Goal: Task Accomplishment & Management: Use online tool/utility

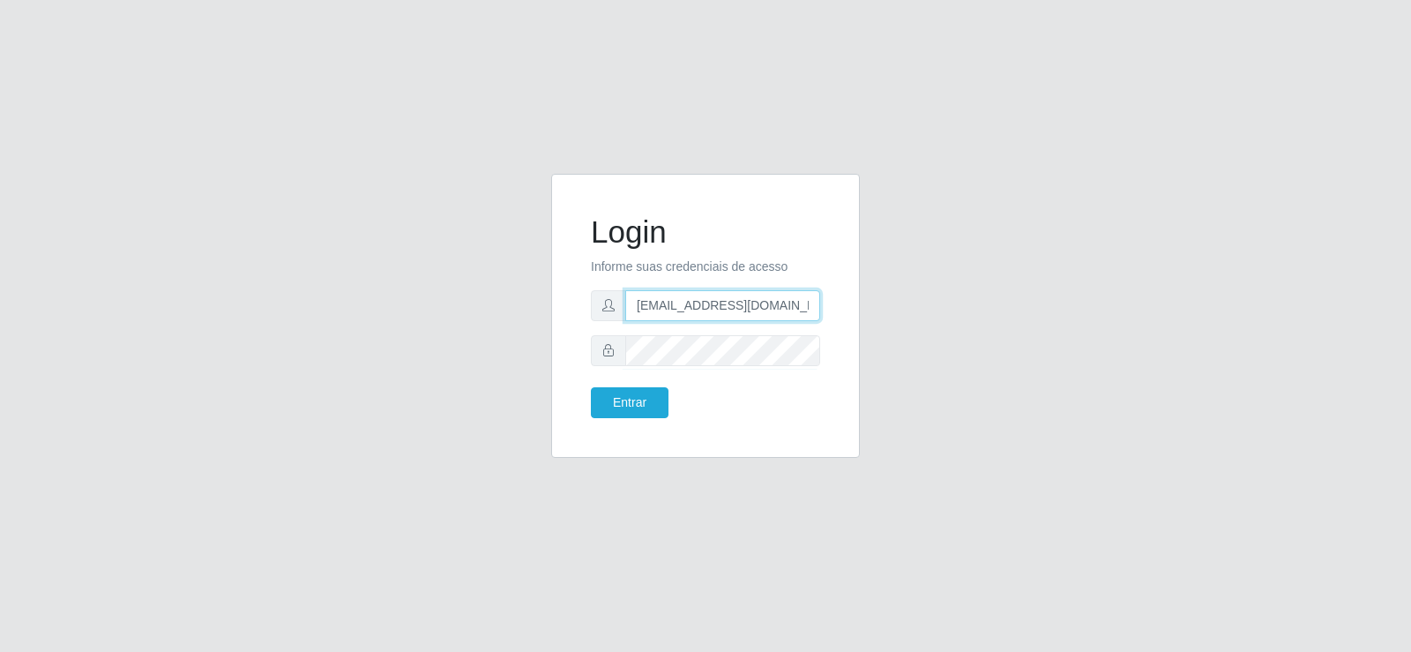
drag, startPoint x: 738, startPoint y: 302, endPoint x: 546, endPoint y: 298, distance: 192.3
click at [546, 298] on div "Login Informe suas credenciais de acesso [EMAIL_ADDRESS][DOMAIN_NAME] Entrar" at bounding box center [705, 326] width 335 height 305
type input "nte@gmail.com"
drag, startPoint x: 756, startPoint y: 306, endPoint x: 527, endPoint y: 293, distance: 228.8
click at [527, 293] on div "Login Informe suas credenciais de acesso nte@gmail.com Entrar" at bounding box center [705, 326] width 1005 height 305
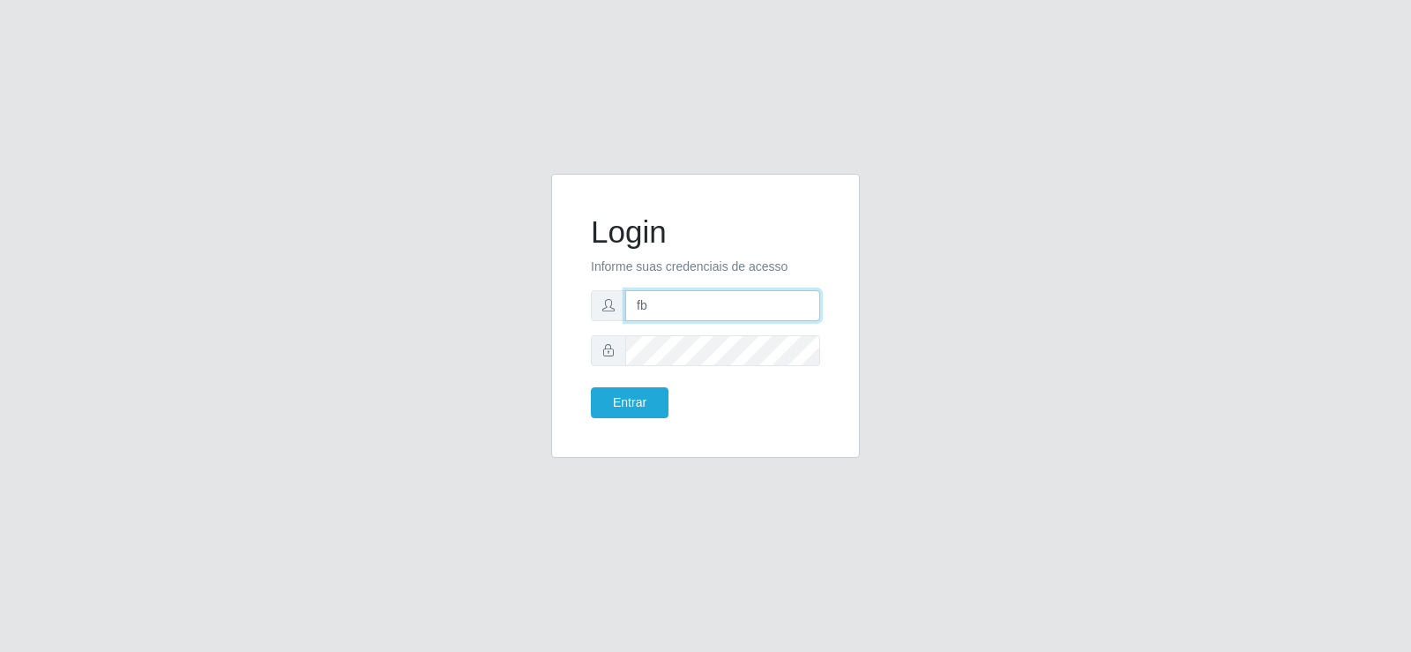
type input "[EMAIL_ADDRESS][DOMAIN_NAME]"
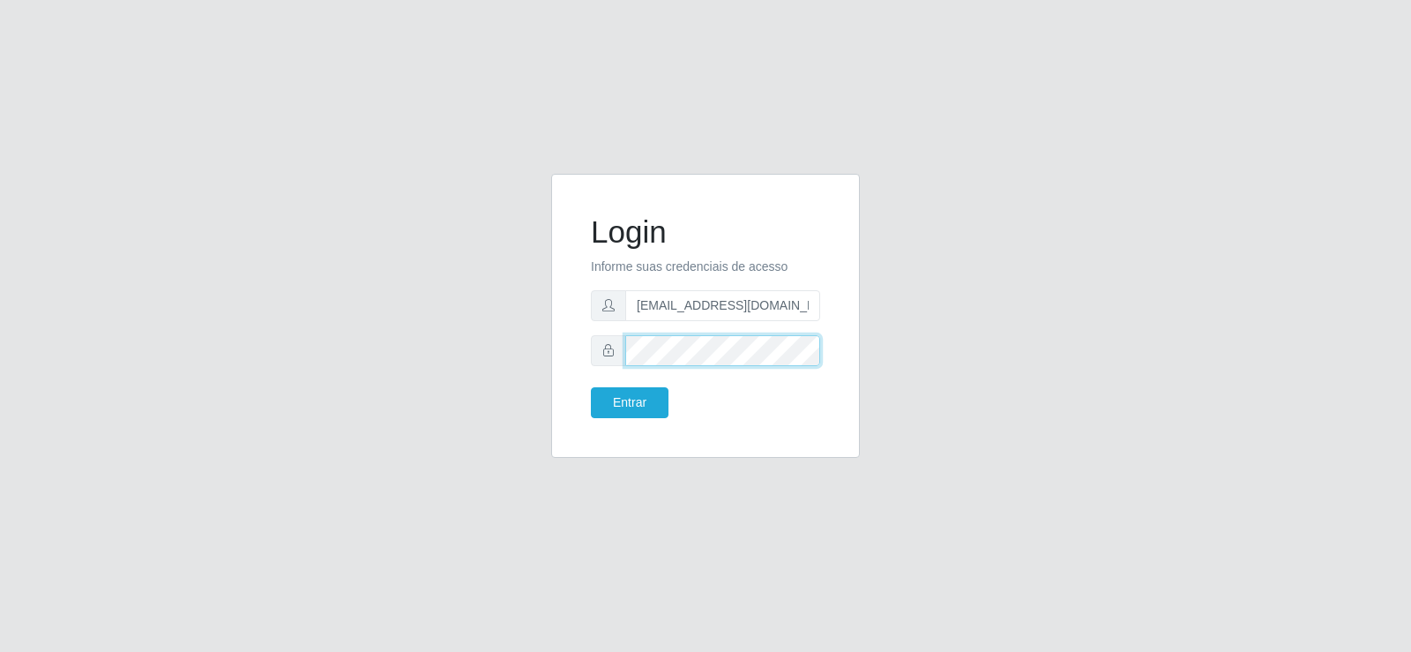
click at [572, 347] on div "Login Informe suas credenciais de acesso [EMAIL_ADDRESS][DOMAIN_NAME] Entrar" at bounding box center [705, 316] width 309 height 284
click at [625, 412] on button "Entrar" at bounding box center [630, 402] width 78 height 31
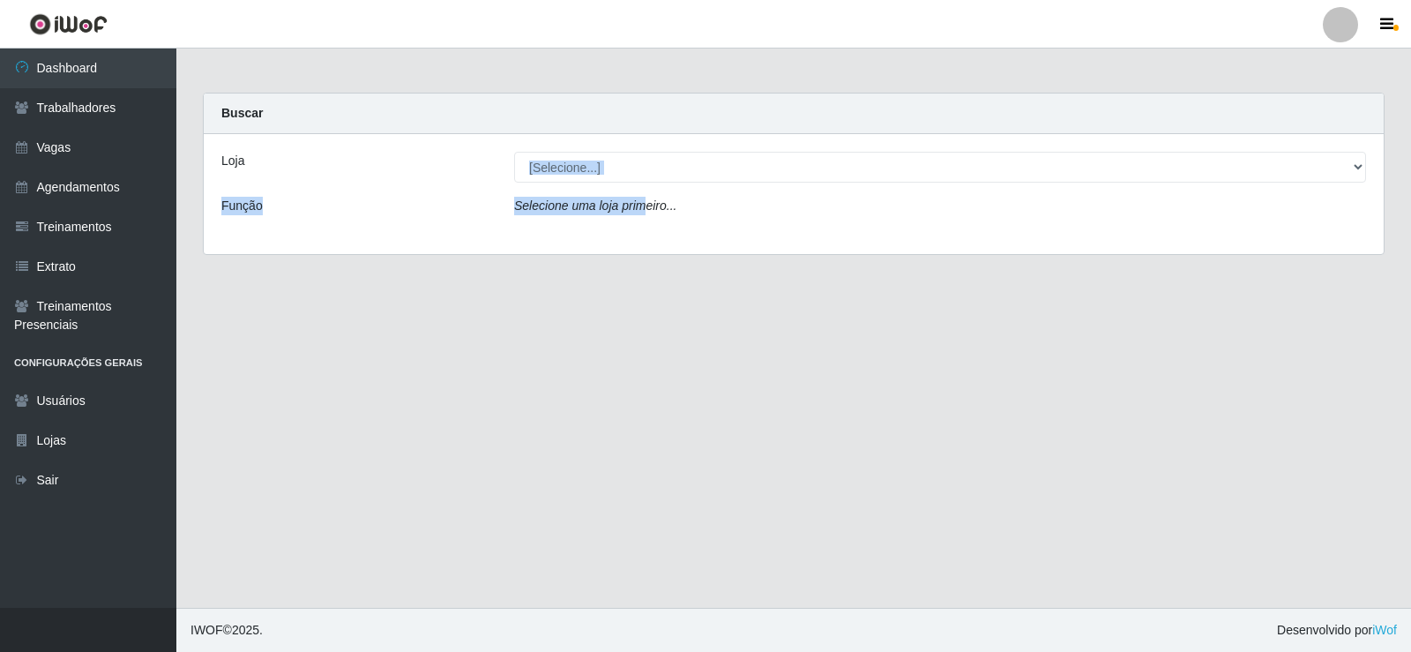
drag, startPoint x: 640, startPoint y: 182, endPoint x: 633, endPoint y: 175, distance: 10.0
click at [638, 181] on div "Loja [Selecione...] Supermercado Tadeu - Lagoa Seca Função Selecione uma loja p…" at bounding box center [794, 194] width 1180 height 120
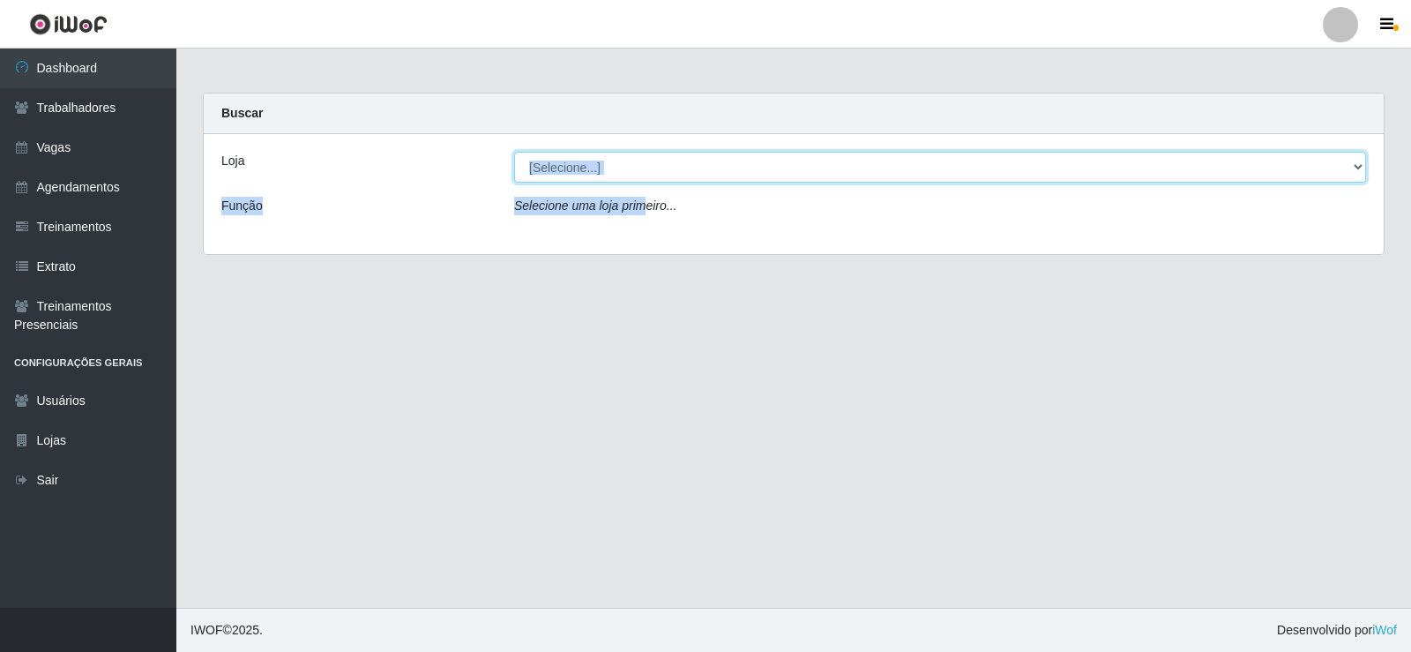
click at [633, 175] on select "[Selecione...] Supermercado Tadeu - [GEOGRAPHIC_DATA]" at bounding box center [940, 167] width 852 height 31
select select "195"
click at [514, 152] on select "[Selecione...] Supermercado Tadeu - [GEOGRAPHIC_DATA]" at bounding box center [940, 167] width 852 height 31
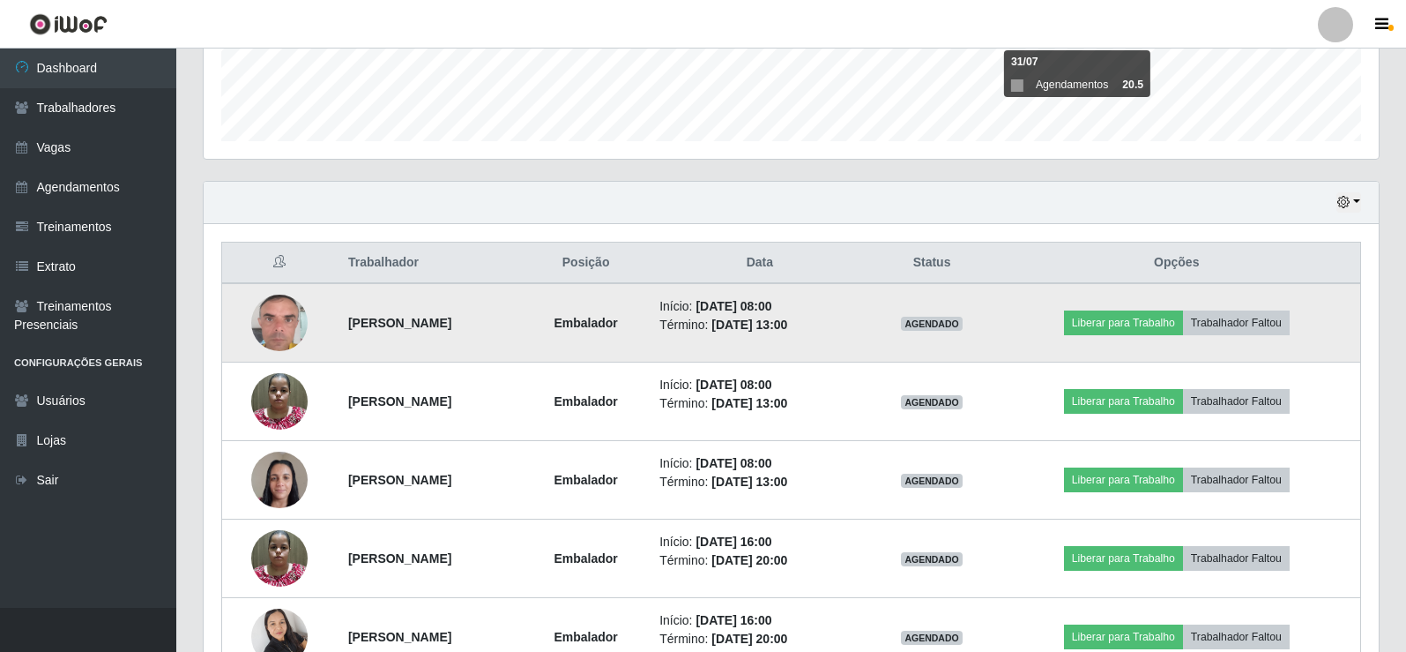
scroll to position [490, 0]
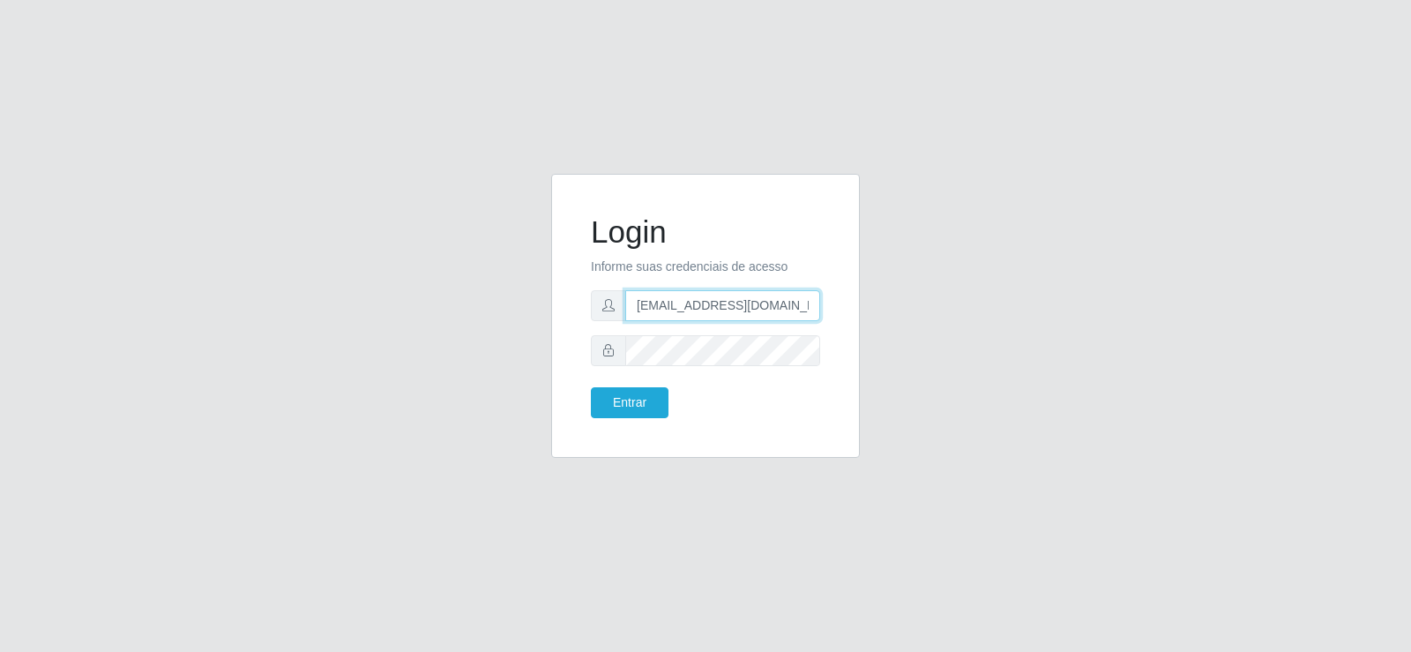
drag, startPoint x: 785, startPoint y: 300, endPoint x: 482, endPoint y: 319, distance: 303.1
click at [478, 319] on div "Login Informe suas credenciais de acesso [EMAIL_ADDRESS][DOMAIN_NAME] Entrar" at bounding box center [705, 326] width 1005 height 305
type input "[DOMAIN_NAME]"
drag, startPoint x: 623, startPoint y: 299, endPoint x: 511, endPoint y: 299, distance: 111.1
click at [512, 299] on div "Login Informe suas credenciais de acesso [DOMAIN_NAME] Entrar" at bounding box center [705, 326] width 1005 height 305
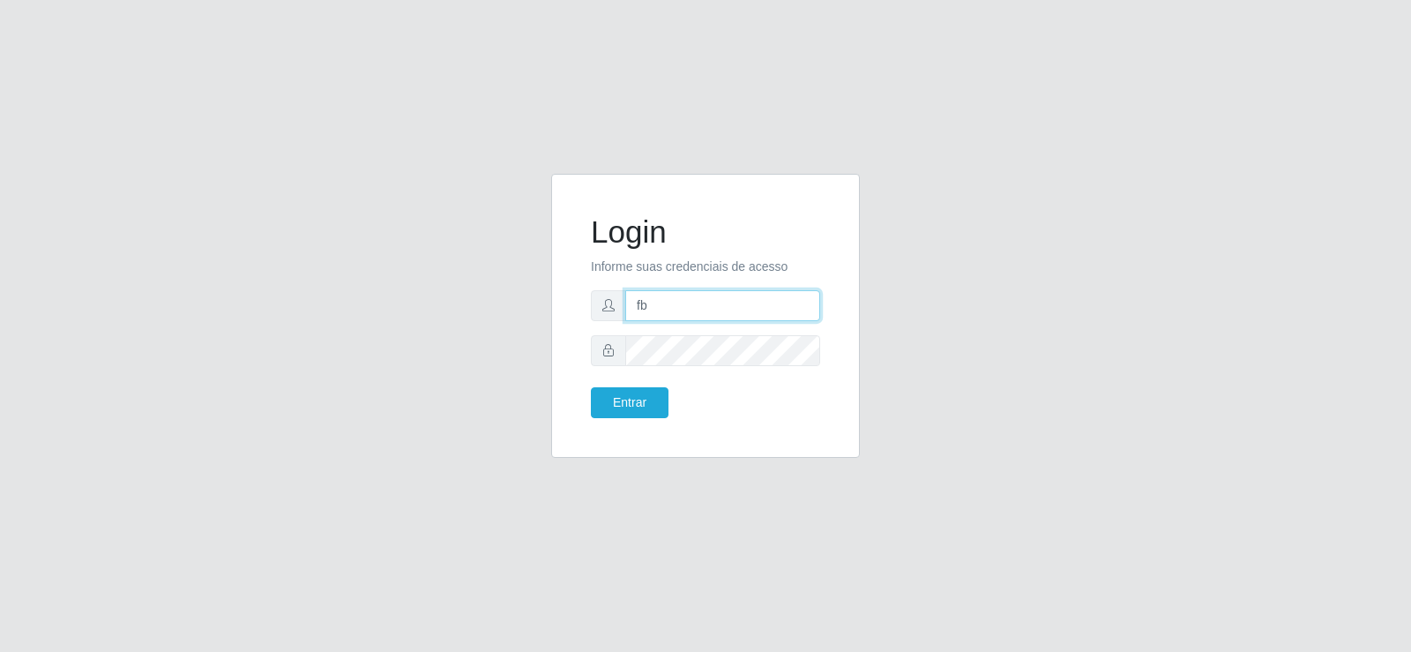
type input "[EMAIL_ADDRESS][DOMAIN_NAME]"
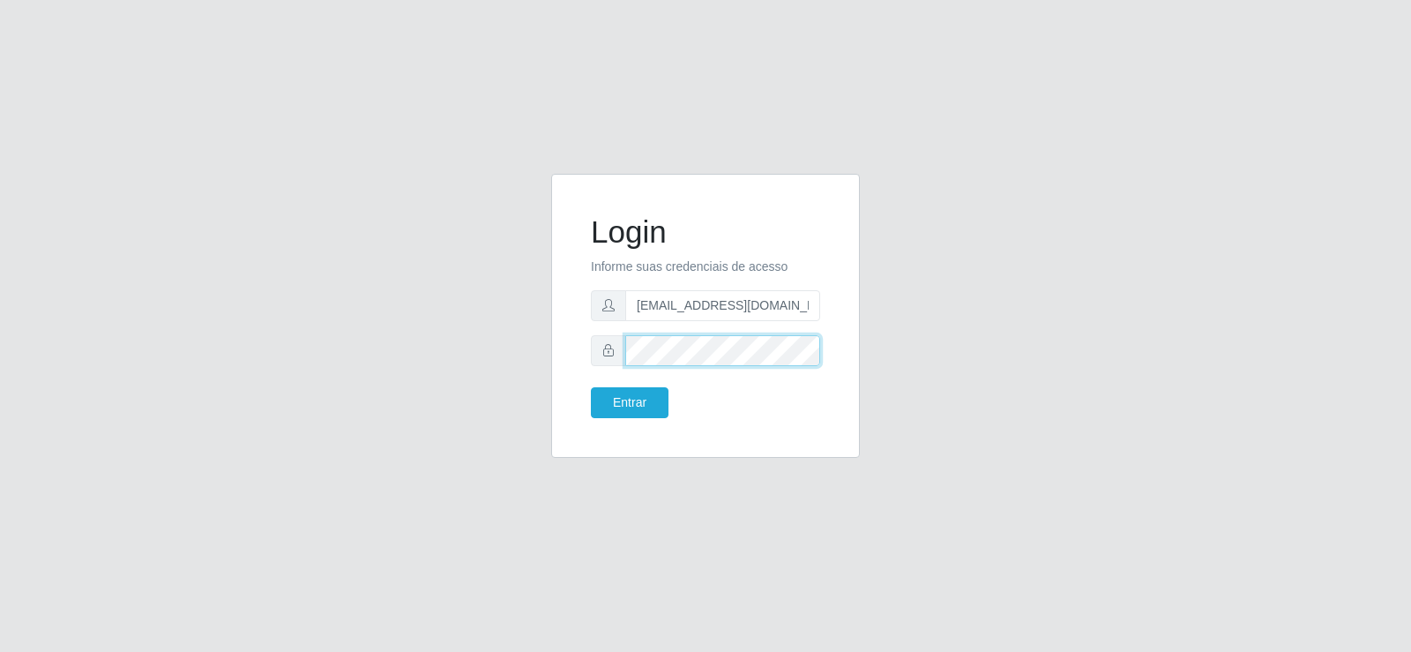
click at [581, 352] on div "Login Informe suas credenciais de acesso [EMAIL_ADDRESS][DOMAIN_NAME] Entrar" at bounding box center [705, 316] width 265 height 240
click at [645, 397] on button "Entrar" at bounding box center [630, 402] width 78 height 31
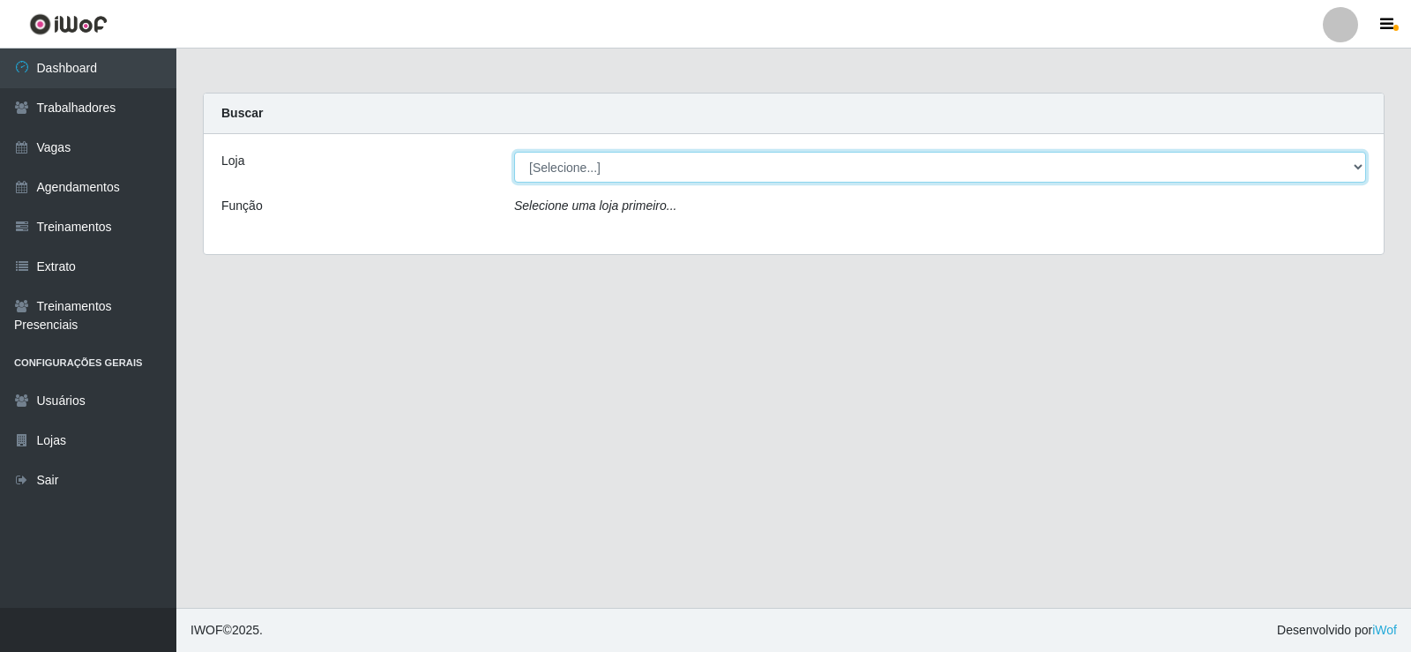
click at [594, 175] on select "[Selecione...] Supermercado Tadeu - [GEOGRAPHIC_DATA]" at bounding box center [940, 167] width 852 height 31
select select "195"
click at [514, 152] on select "[Selecione...] Supermercado Tadeu - [GEOGRAPHIC_DATA]" at bounding box center [940, 167] width 852 height 31
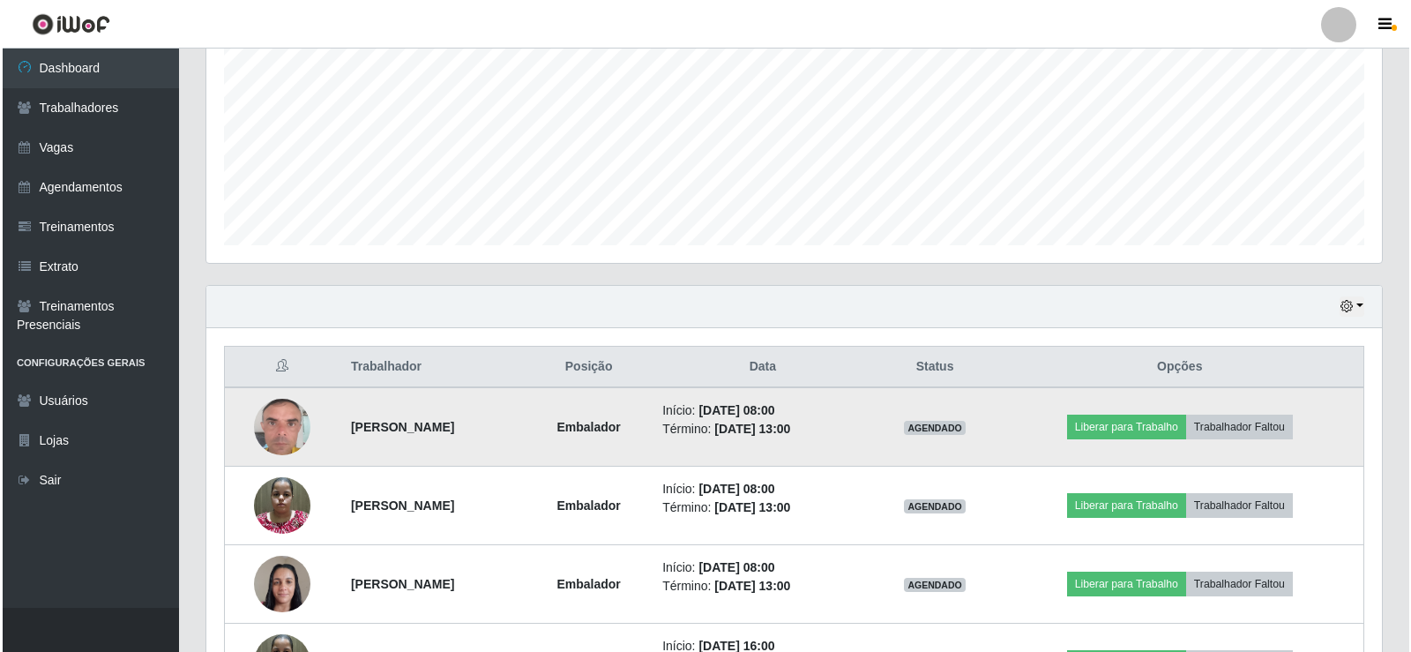
scroll to position [441, 0]
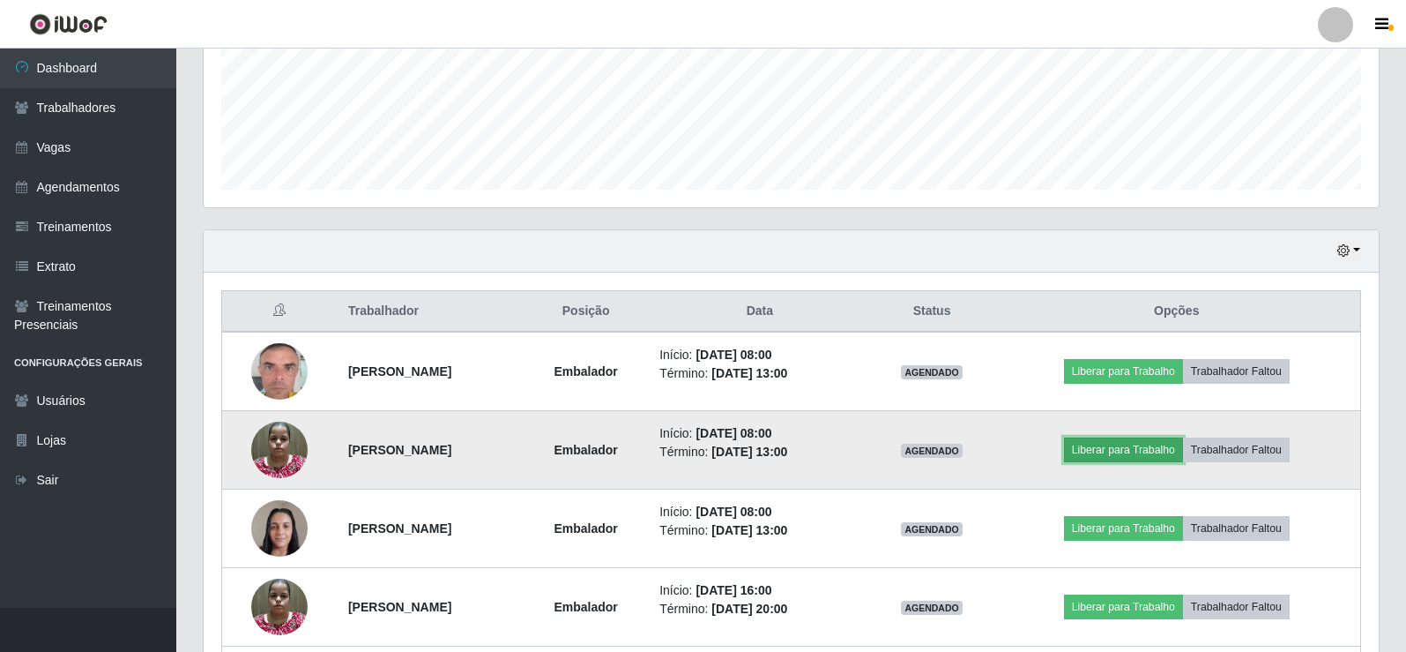
click at [1130, 451] on button "Liberar para Trabalho" at bounding box center [1123, 449] width 119 height 25
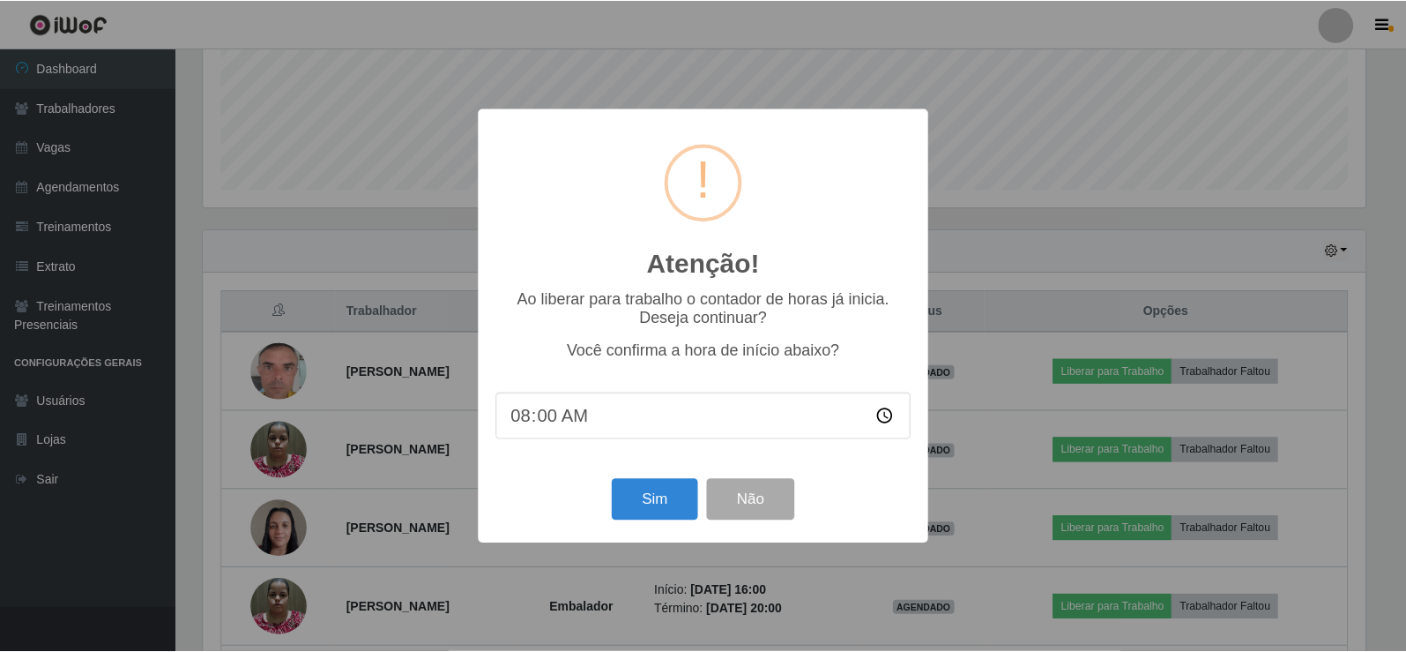
scroll to position [366, 1167]
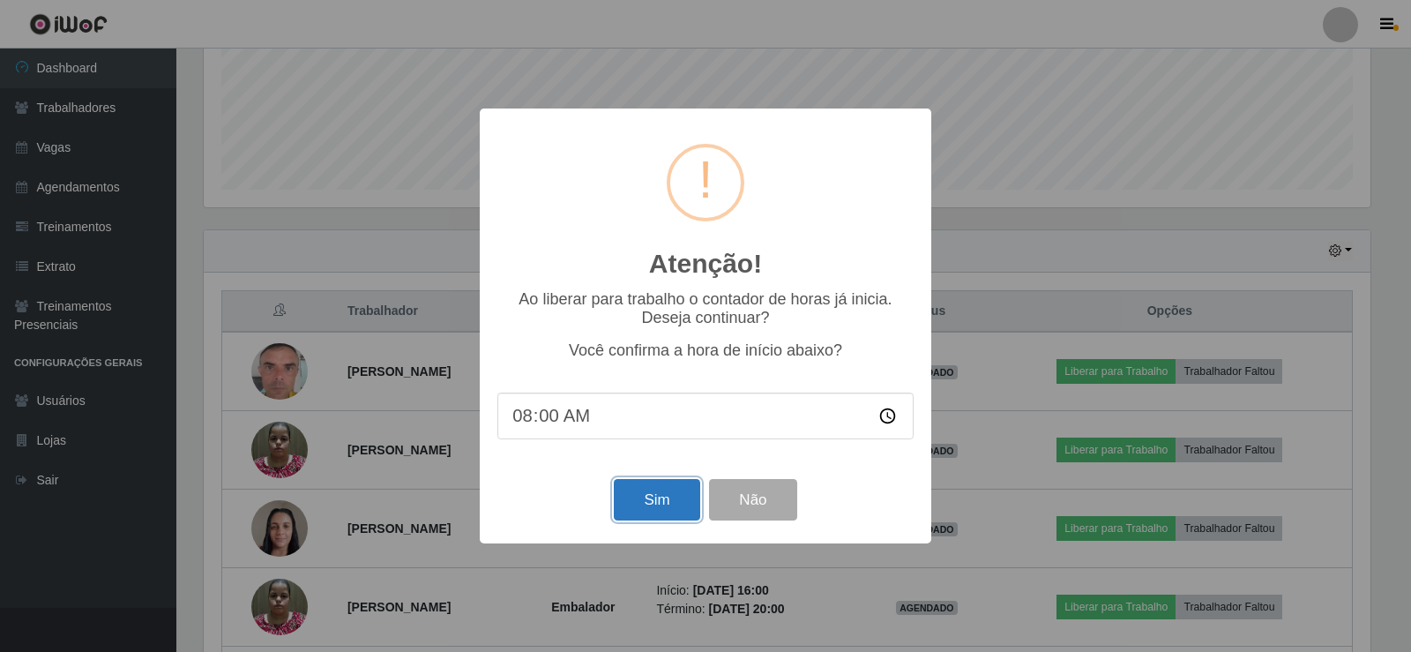
click at [651, 487] on button "Sim" at bounding box center [657, 499] width 86 height 41
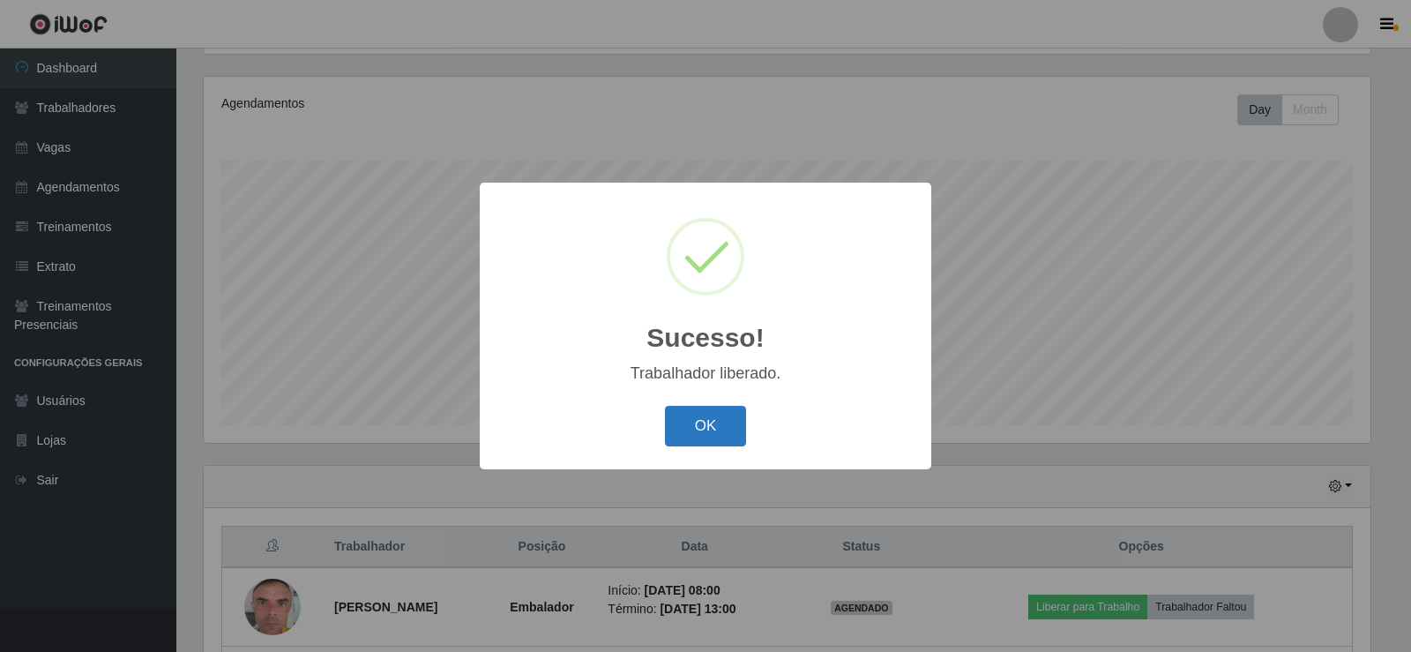
click at [705, 411] on button "OK" at bounding box center [706, 426] width 82 height 41
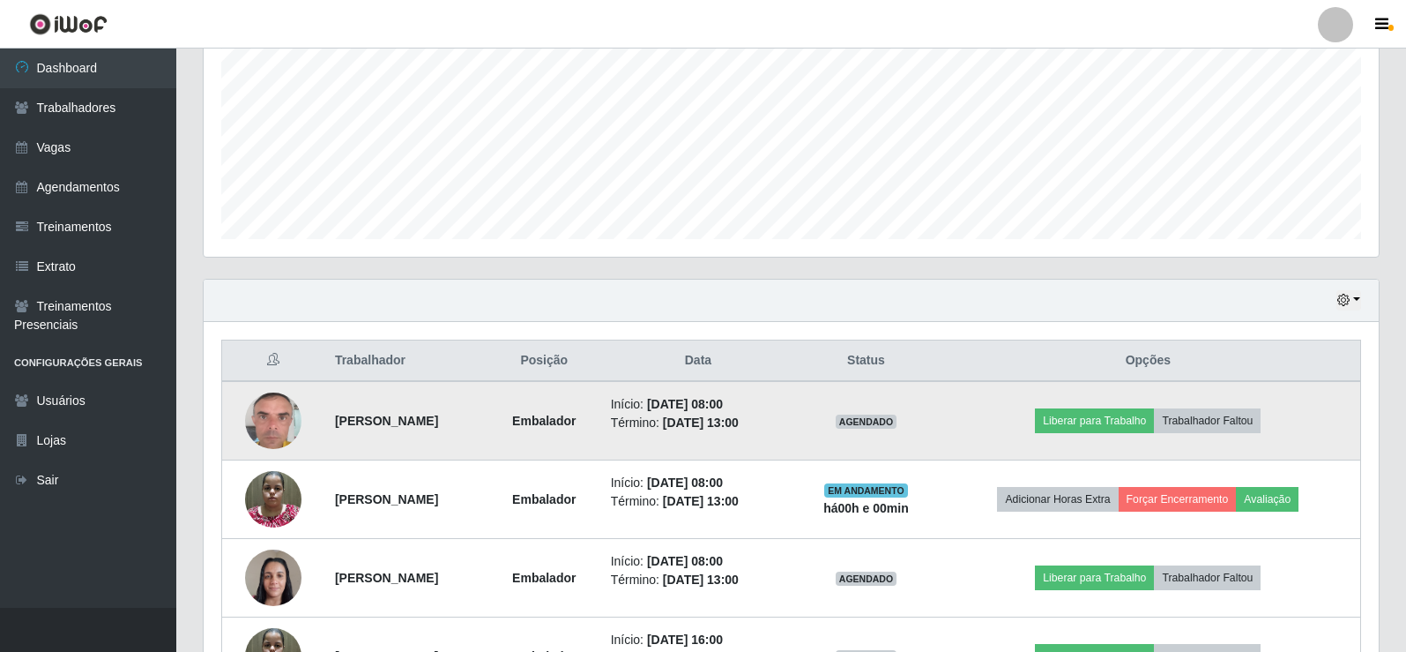
scroll to position [558, 0]
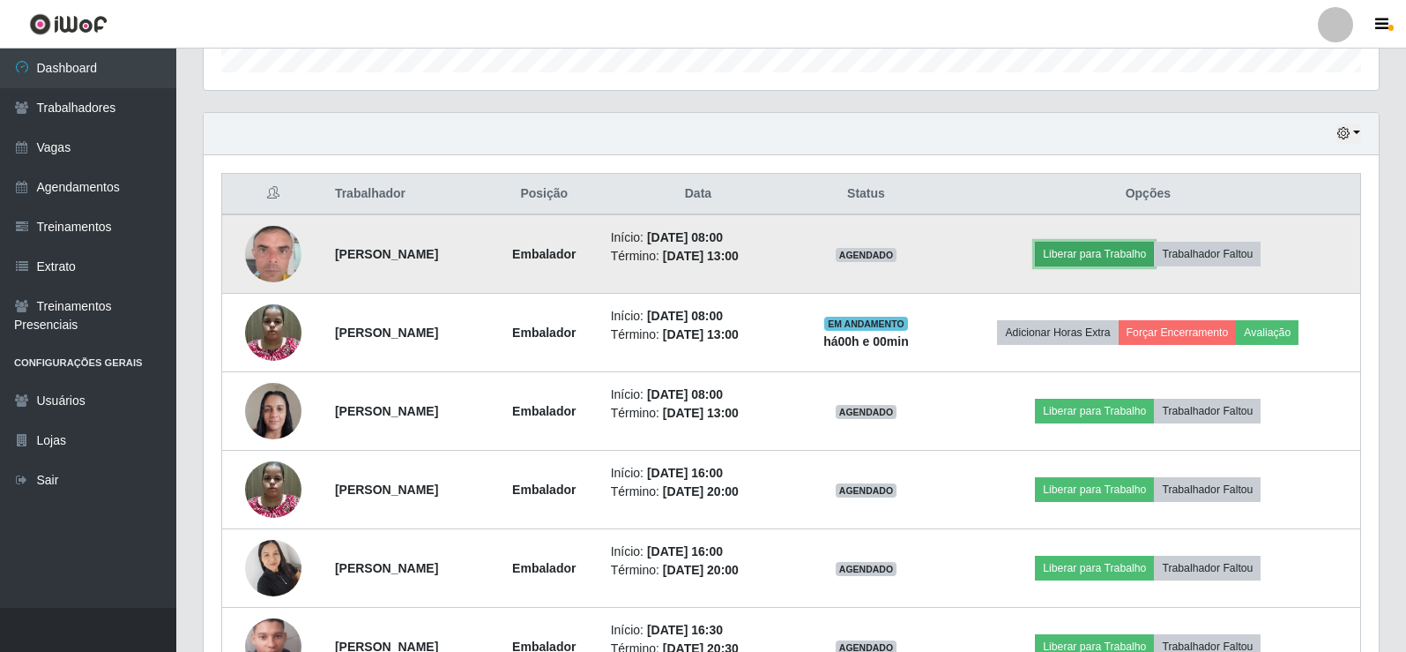
click at [1085, 251] on button "Liberar para Trabalho" at bounding box center [1094, 254] width 119 height 25
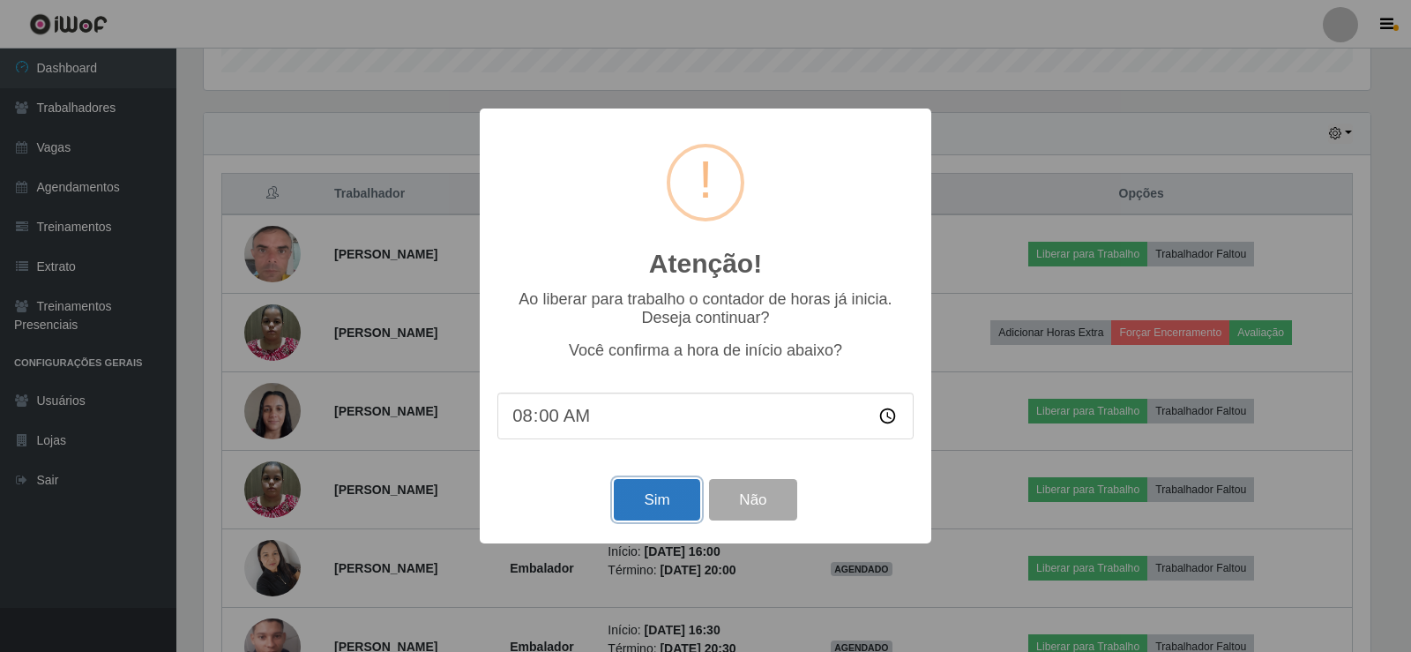
click at [665, 509] on button "Sim" at bounding box center [657, 499] width 86 height 41
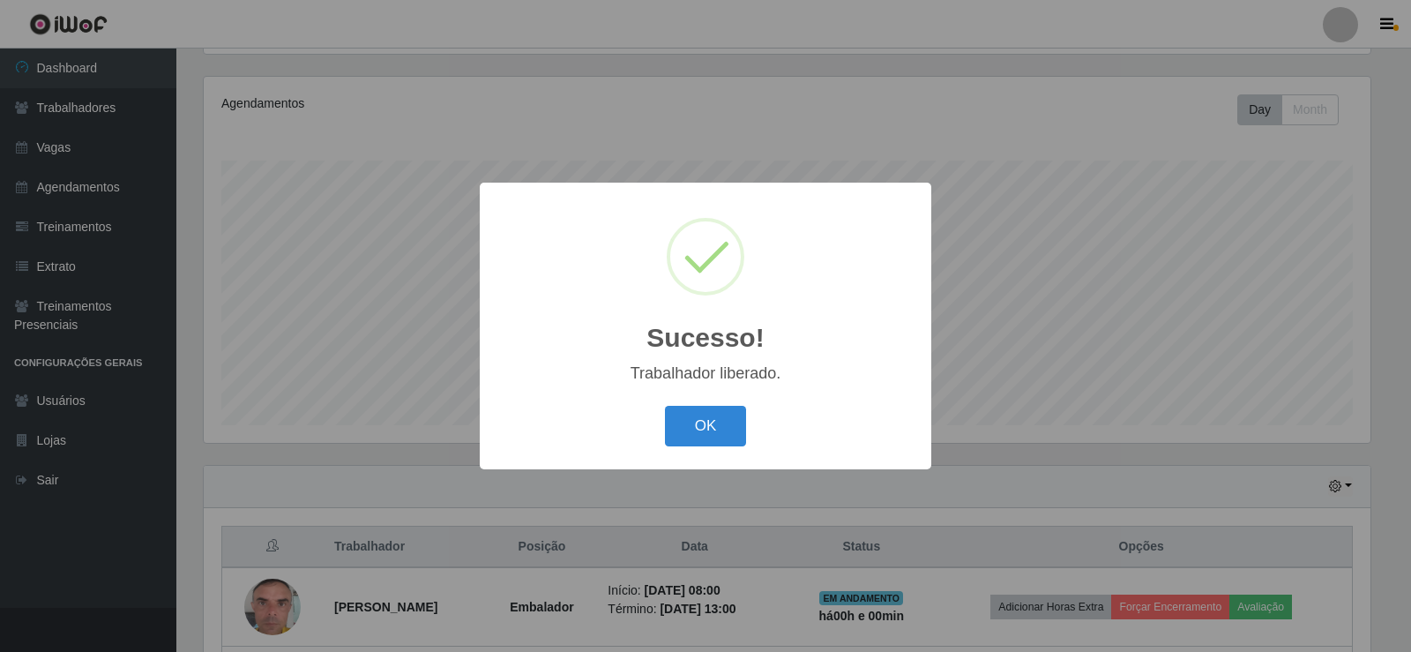
drag, startPoint x: 685, startPoint y: 416, endPoint x: 694, endPoint y: 420, distance: 9.5
click at [686, 416] on button "OK" at bounding box center [706, 426] width 82 height 41
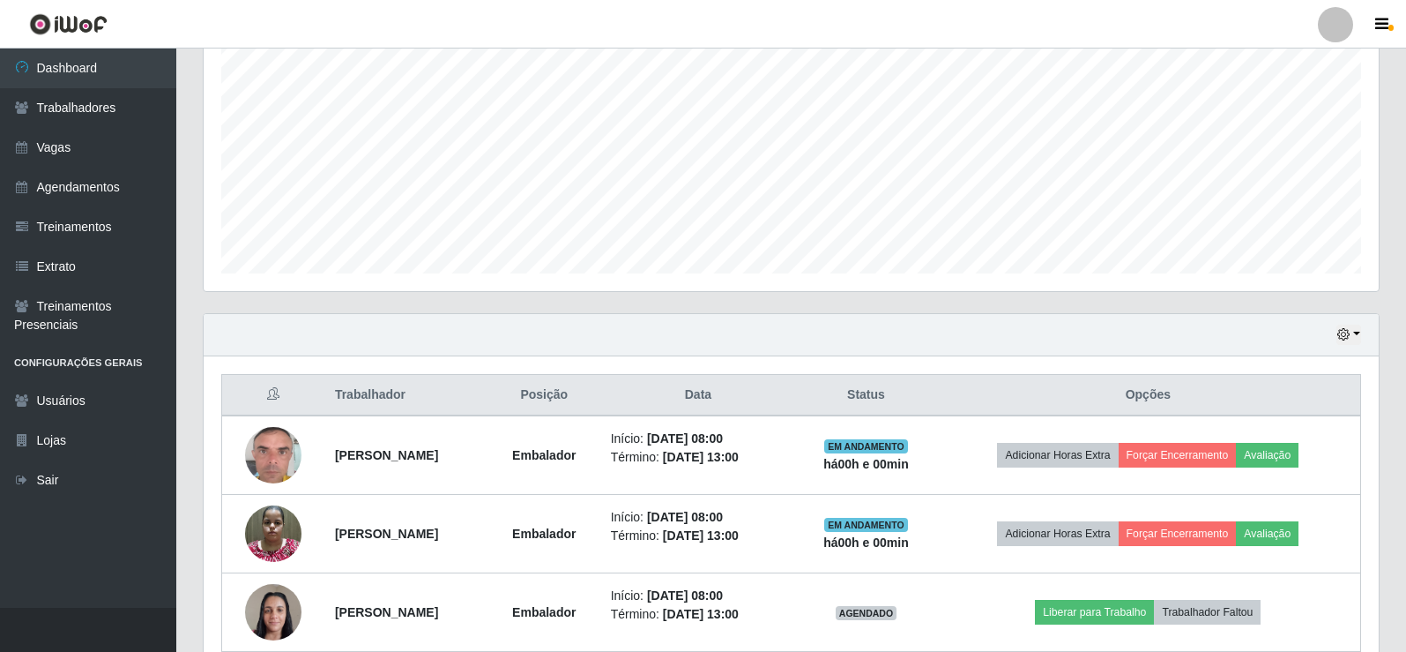
scroll to position [646, 0]
